Goal: Task Accomplishment & Management: Manage account settings

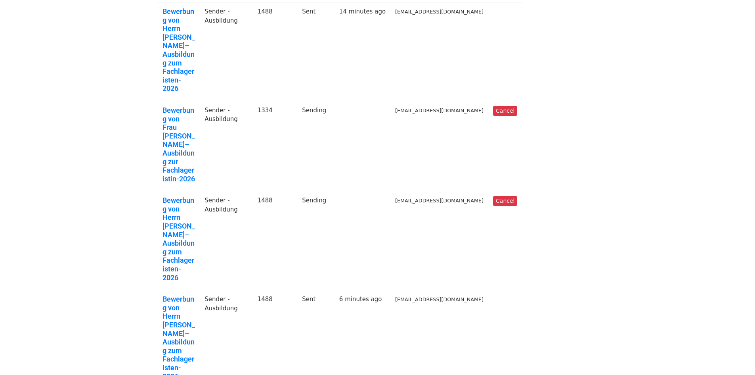
scroll to position [79, 0]
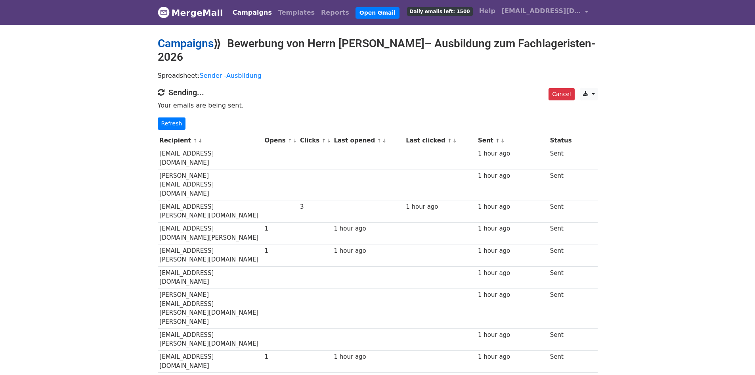
click at [189, 43] on link "Campaigns" at bounding box center [186, 43] width 56 height 13
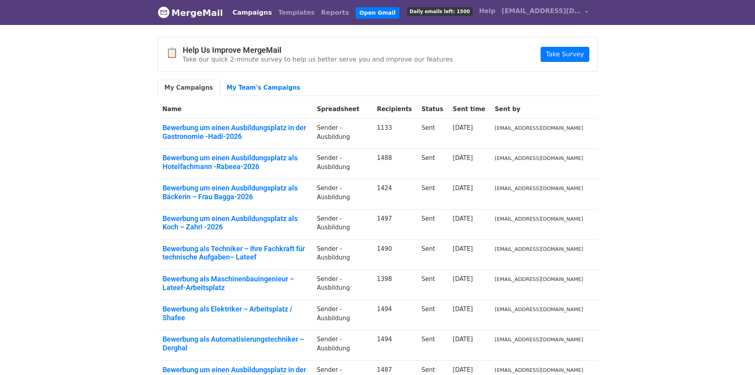
click at [645, 121] on body "MergeMail Campaigns Templates Reports Open Gmail Daily emails left: 1500 Help i…" at bounding box center [377, 236] width 755 height 473
click at [249, 12] on link "Campaigns" at bounding box center [253, 13] width 46 height 16
click at [246, 9] on link "Campaigns" at bounding box center [253, 13] width 46 height 16
click at [244, 90] on link "My Team's Campaigns" at bounding box center [263, 88] width 87 height 16
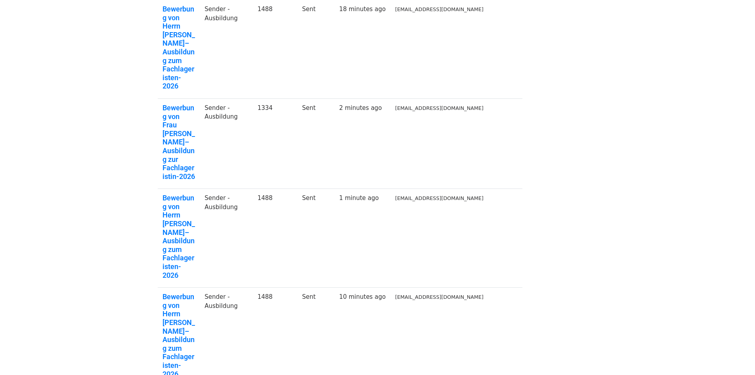
scroll to position [79, 0]
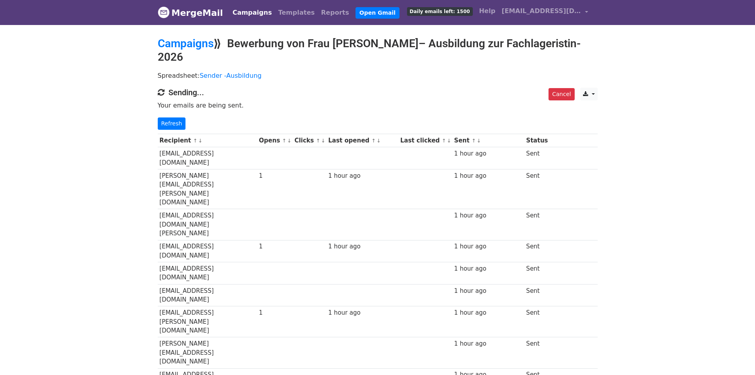
drag, startPoint x: 734, startPoint y: 92, endPoint x: 719, endPoint y: 101, distance: 17.6
drag, startPoint x: 684, startPoint y: 130, endPoint x: 683, endPoint y: 126, distance: 4.0
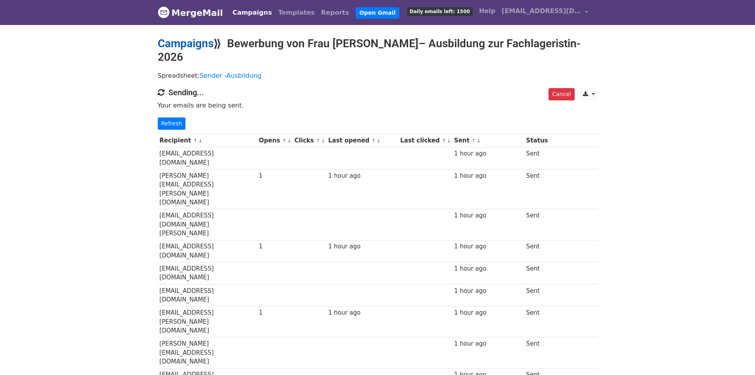
click at [183, 42] on link "Campaigns" at bounding box center [186, 43] width 56 height 13
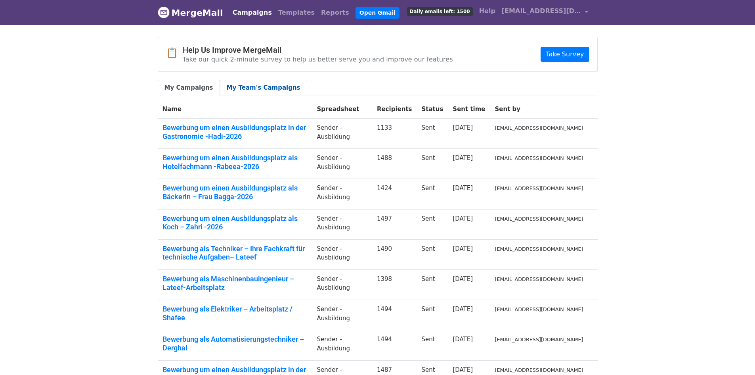
click at [266, 91] on link "My Team's Campaigns" at bounding box center [263, 88] width 87 height 16
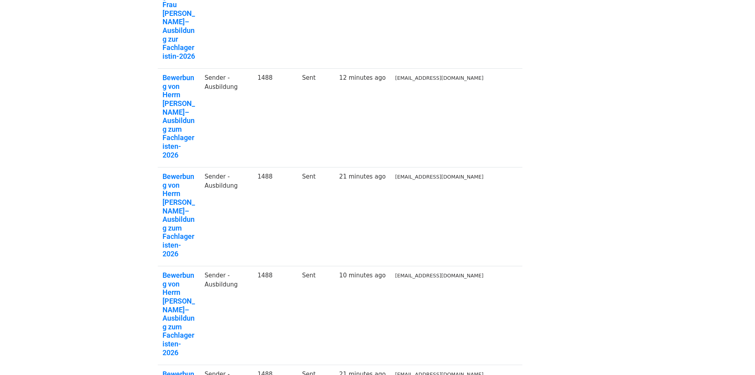
scroll to position [198, 0]
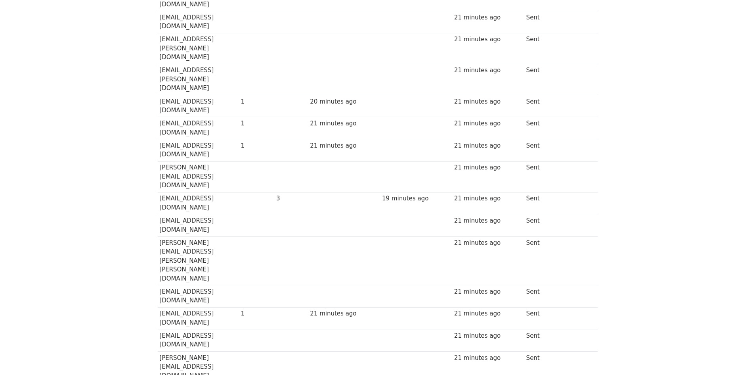
scroll to position [19317, 0]
